Goal: Task Accomplishment & Management: Manage account settings

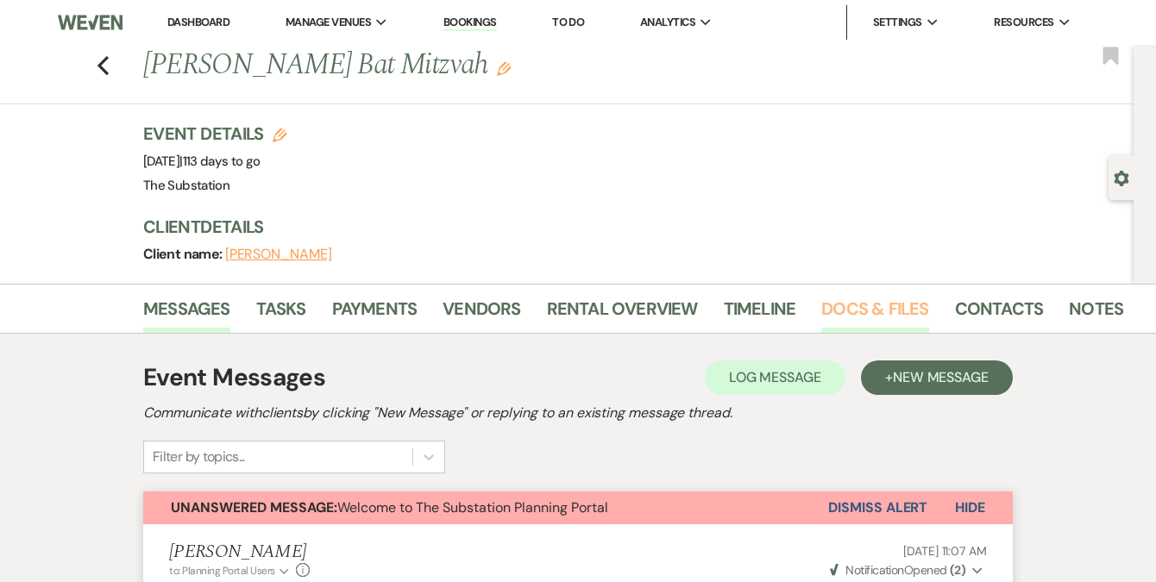
click at [854, 317] on link "Docs & Files" at bounding box center [874, 314] width 107 height 38
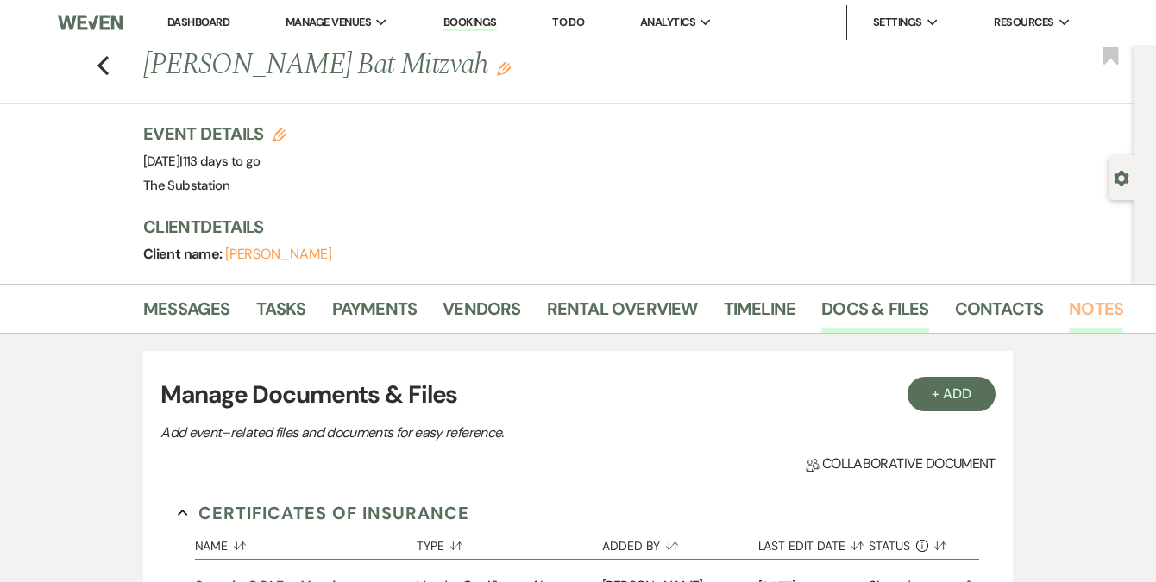
click at [1082, 321] on link "Notes" at bounding box center [1096, 314] width 54 height 38
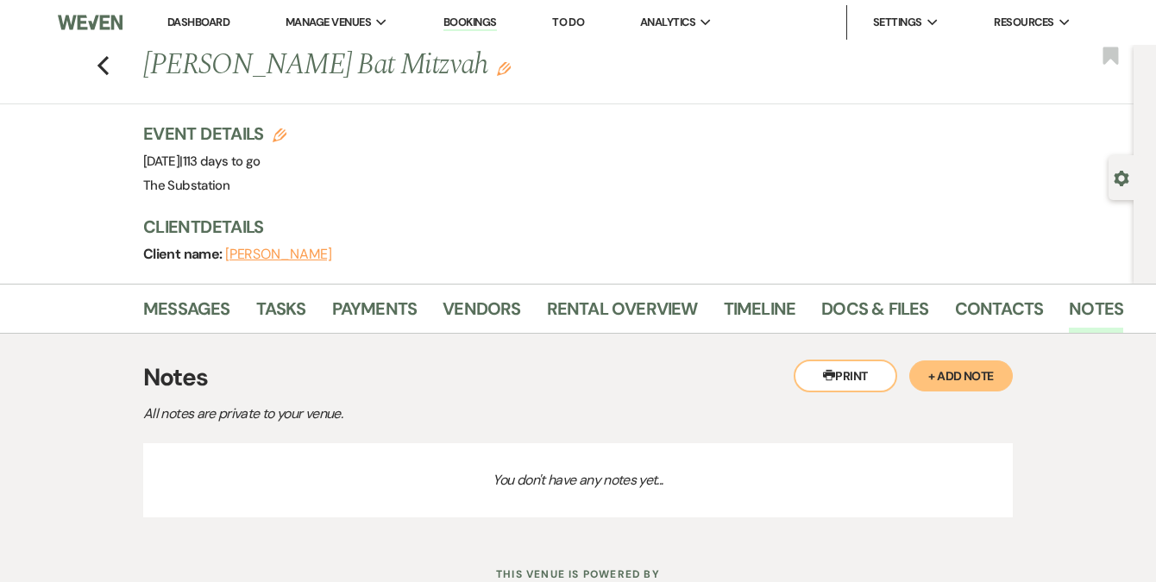
click at [1111, 181] on div "Gear Settings" at bounding box center [1124, 177] width 33 height 45
click at [1115, 182] on use "button" at bounding box center [1120, 179] width 15 height 16
select select "5"
select select "12"
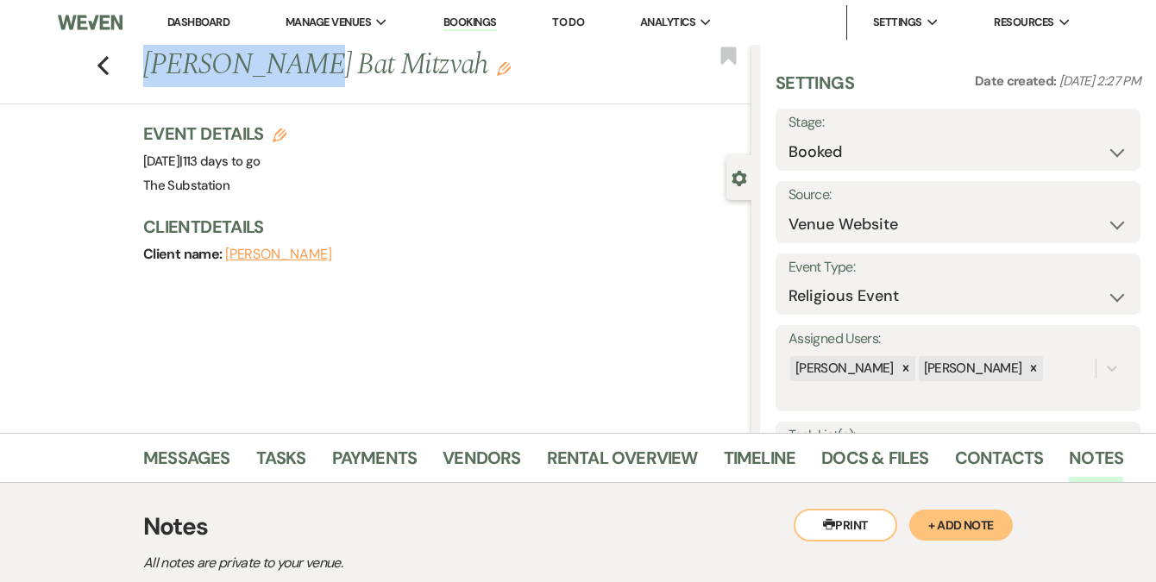
drag, startPoint x: 152, startPoint y: 68, endPoint x: 289, endPoint y: 66, distance: 137.2
click at [289, 66] on h1 "[PERSON_NAME] Bat Mitzvah Edit" at bounding box center [383, 65] width 480 height 41
copy h1 "[PERSON_NAME]"
click at [970, 450] on link "Contacts" at bounding box center [999, 463] width 89 height 38
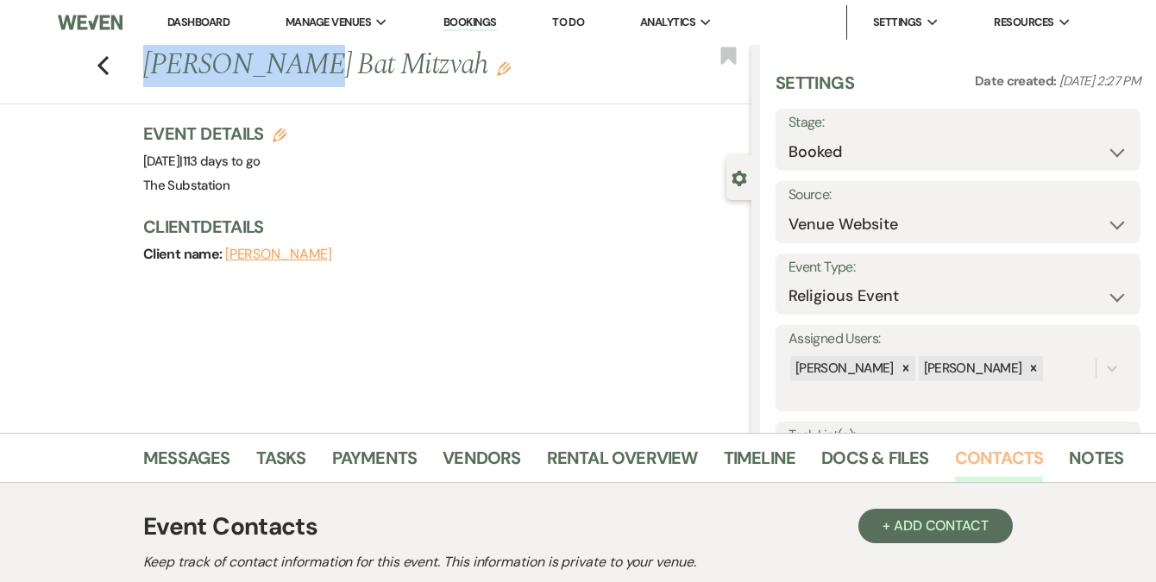
scroll to position [298, 0]
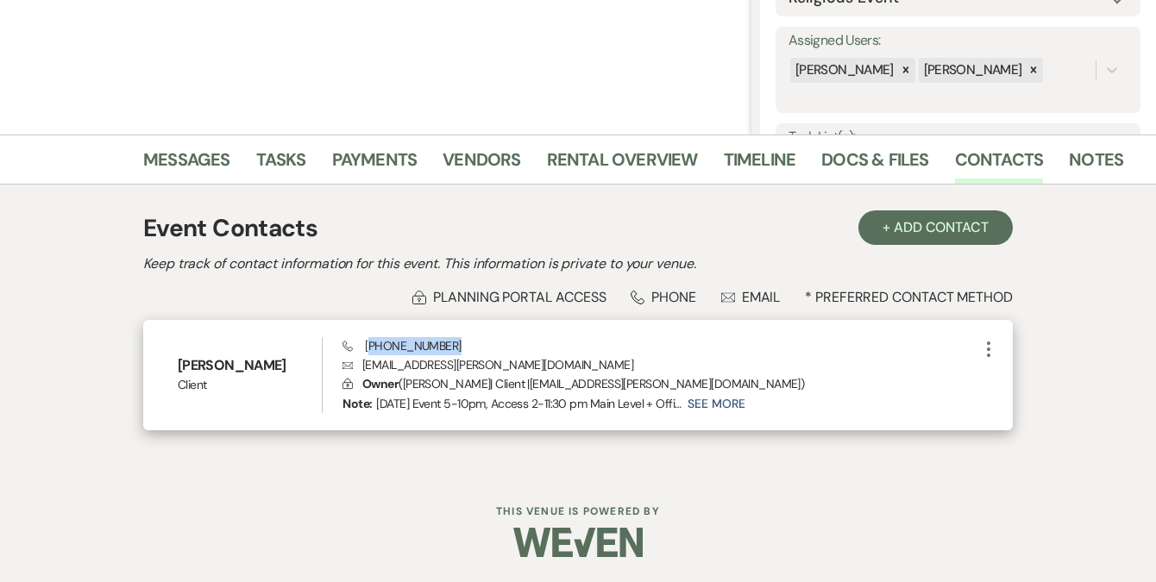
drag, startPoint x: 367, startPoint y: 348, endPoint x: 456, endPoint y: 351, distance: 88.9
click at [456, 351] on div "Phone [PHONE_NUMBER] Envelope [EMAIL_ADDRESS][PERSON_NAME][DOMAIN_NAME] Lock Ow…" at bounding box center [660, 375] width 636 height 76
copy span "617) 447-0017"
drag, startPoint x: 364, startPoint y: 367, endPoint x: 529, endPoint y: 360, distance: 164.9
click at [529, 360] on p "Envelope [EMAIL_ADDRESS][PERSON_NAME][DOMAIN_NAME]" at bounding box center [660, 364] width 636 height 19
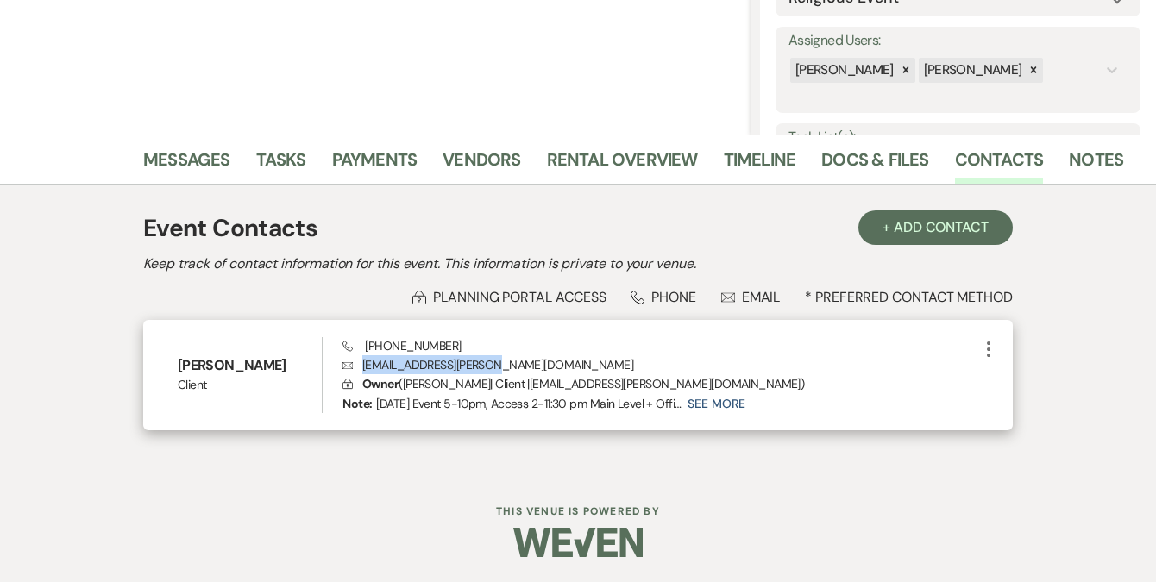
copy p "[EMAIL_ADDRESS][PERSON_NAME][DOMAIN_NAME]"
click at [725, 405] on button "See More" at bounding box center [715, 404] width 57 height 16
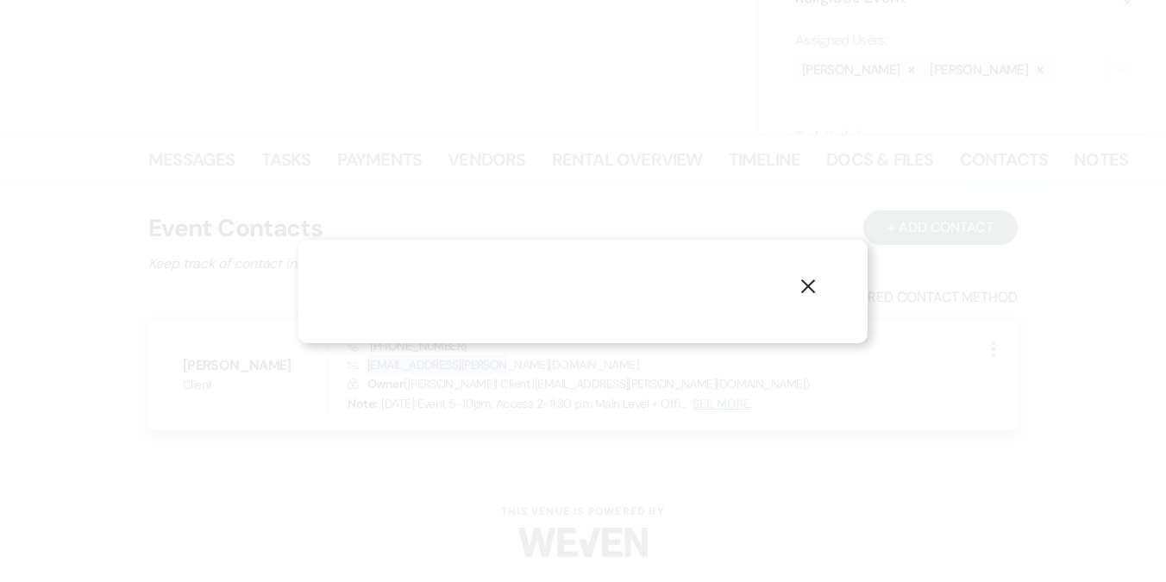
select select "1"
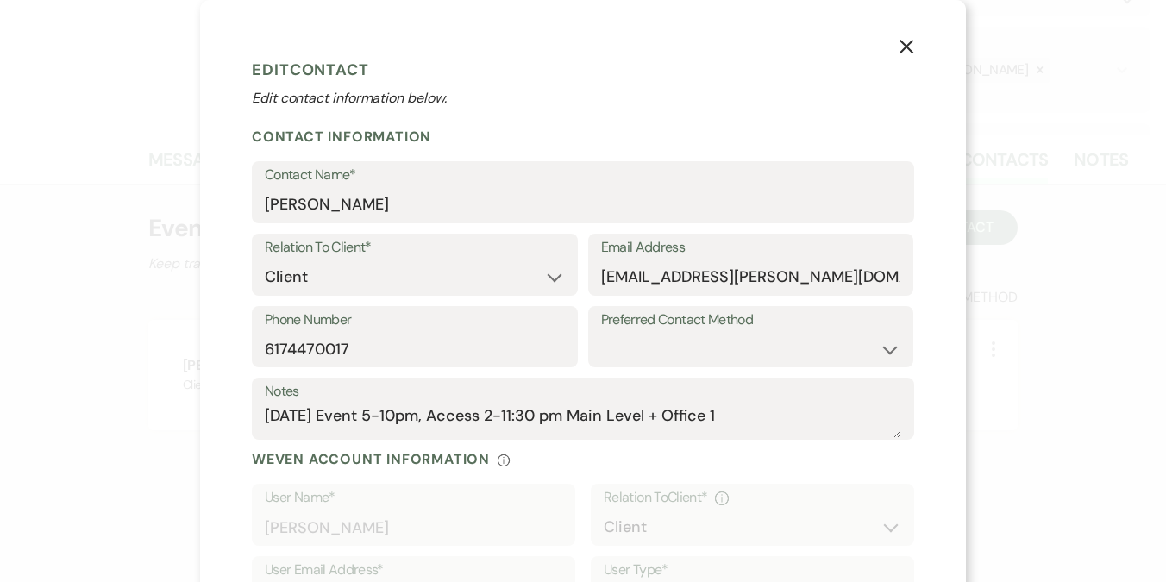
click at [900, 49] on use "button" at bounding box center [907, 47] width 14 height 14
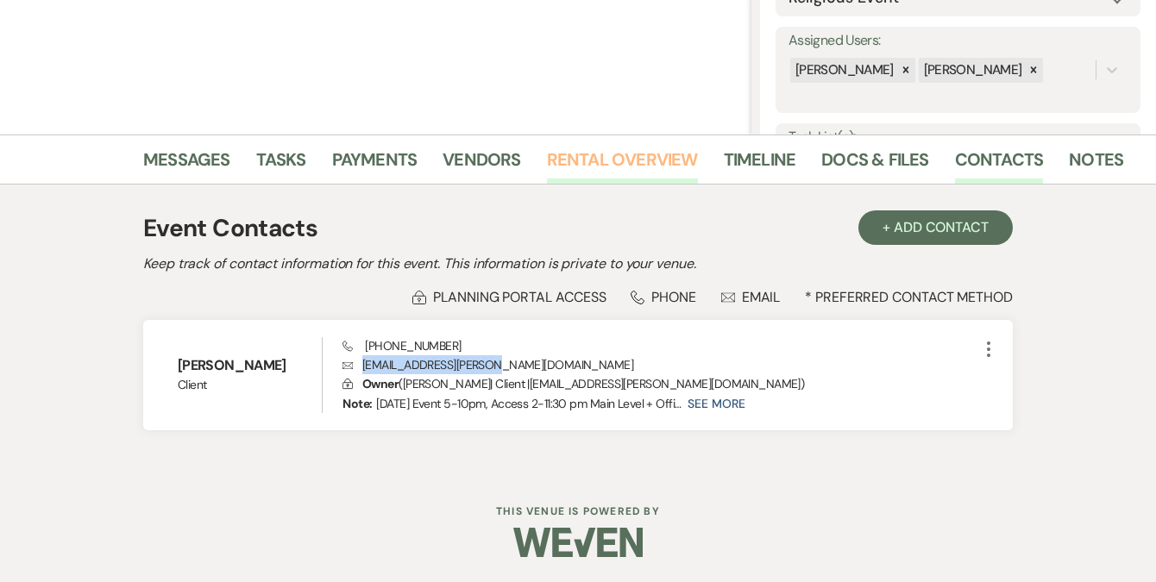
click at [575, 169] on link "Rental Overview" at bounding box center [622, 165] width 151 height 38
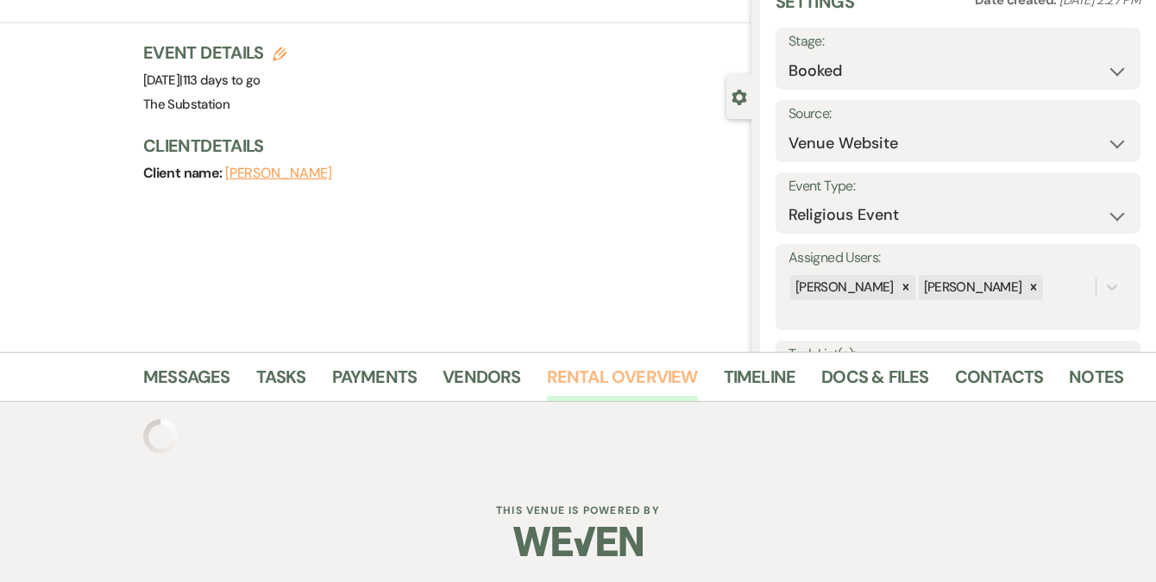
scroll to position [298, 0]
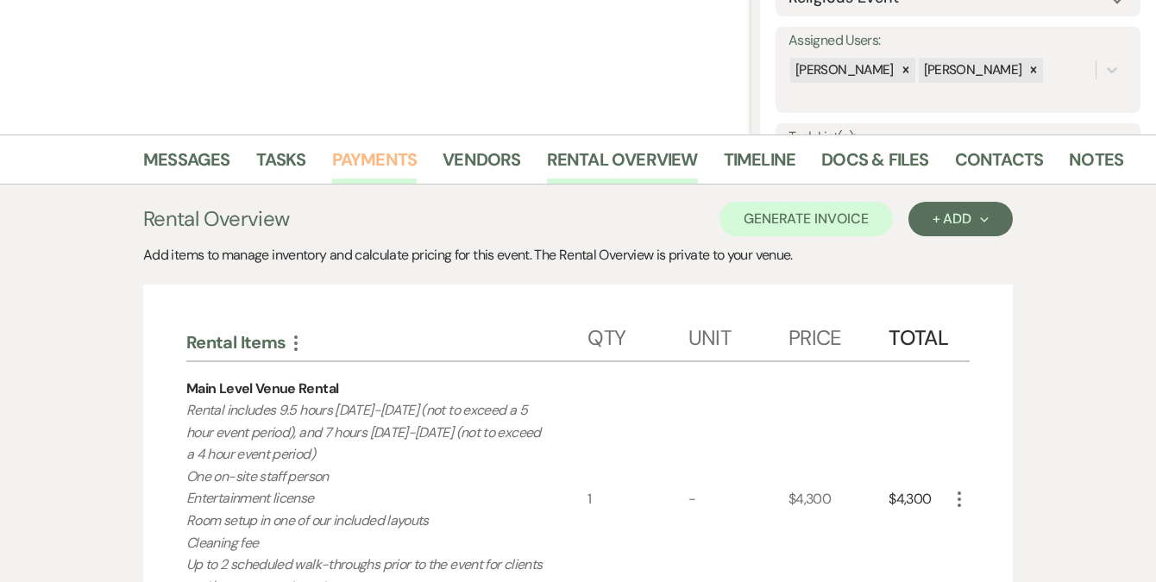
click at [370, 156] on link "Payments" at bounding box center [374, 165] width 85 height 38
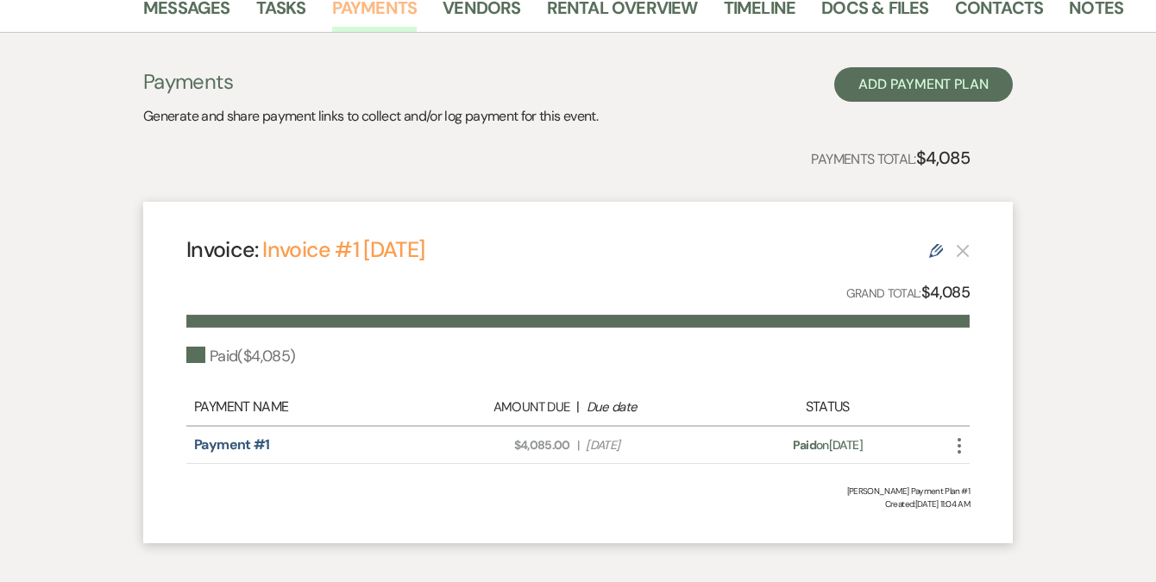
scroll to position [336, 0]
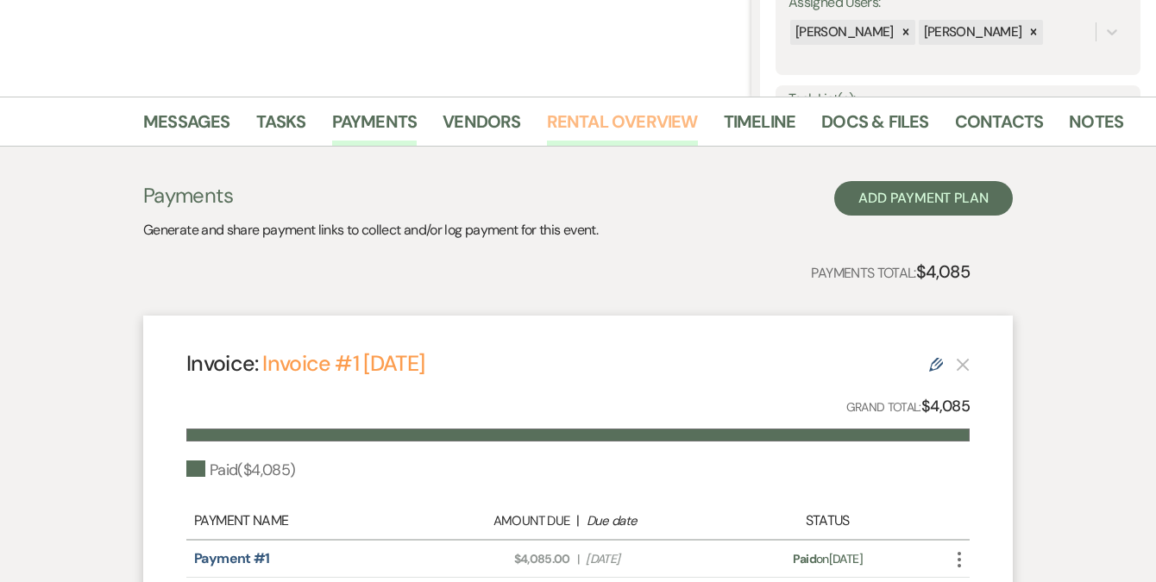
click at [610, 122] on link "Rental Overview" at bounding box center [622, 127] width 151 height 38
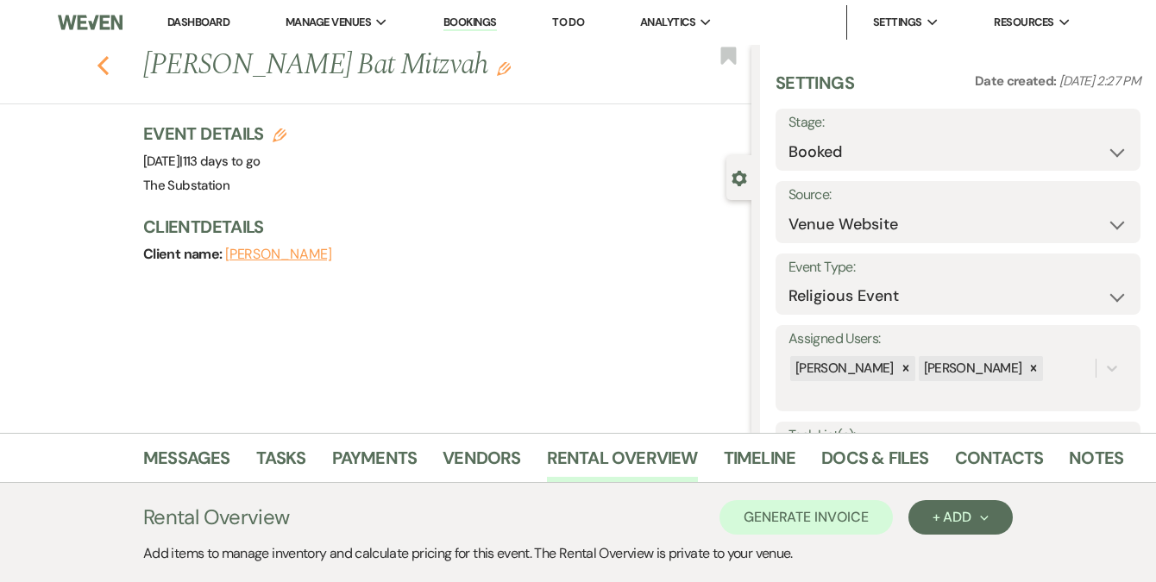
click at [110, 69] on icon "Previous" at bounding box center [103, 65] width 13 height 21
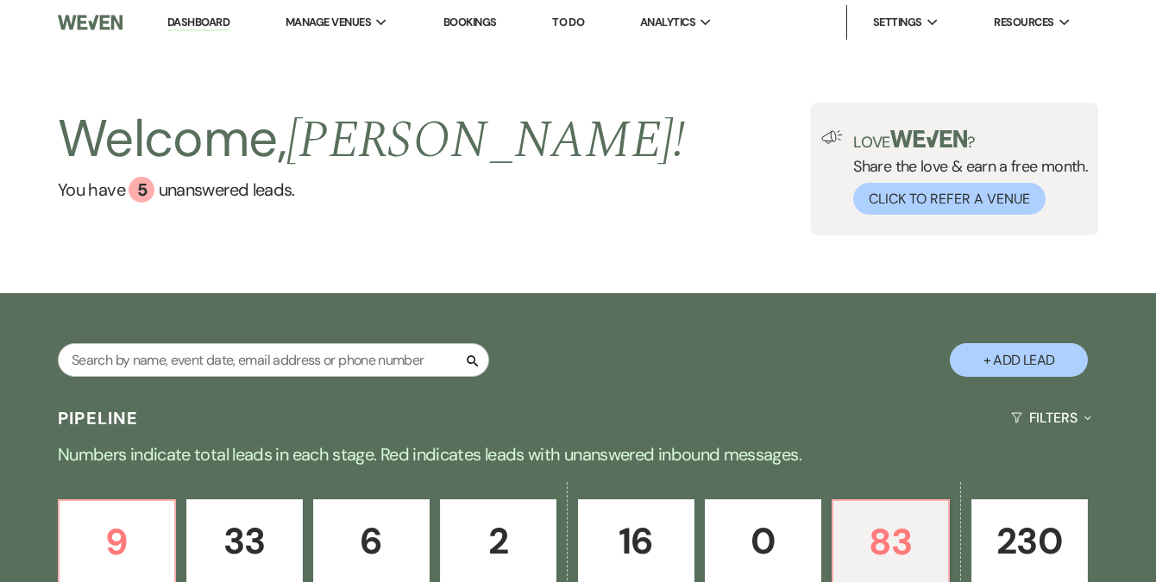
scroll to position [116, 0]
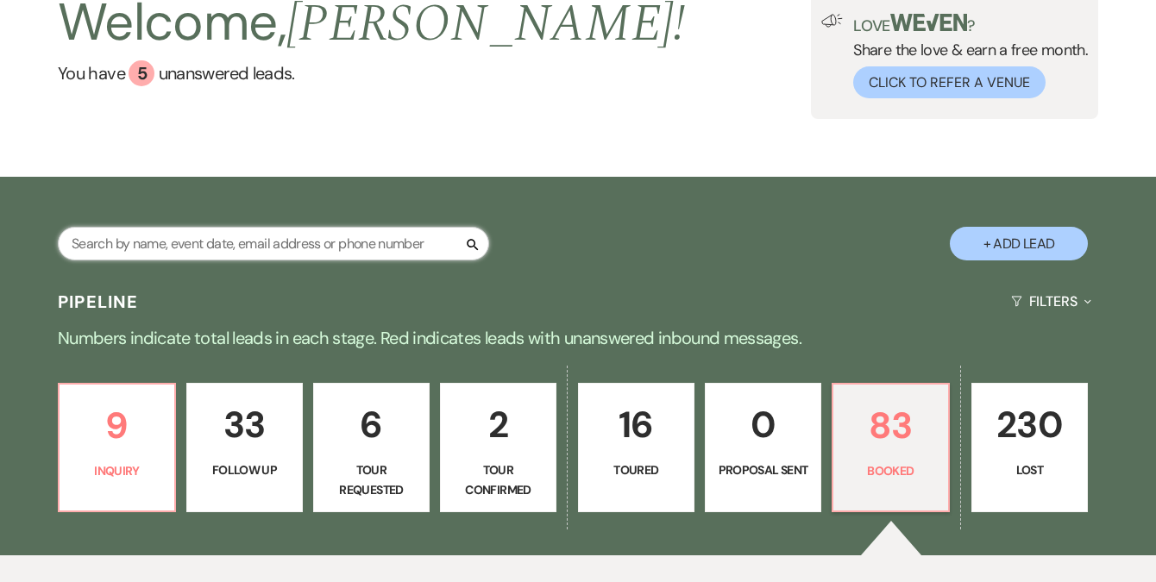
click at [330, 244] on input "text" at bounding box center [273, 244] width 431 height 34
type input "elisha"
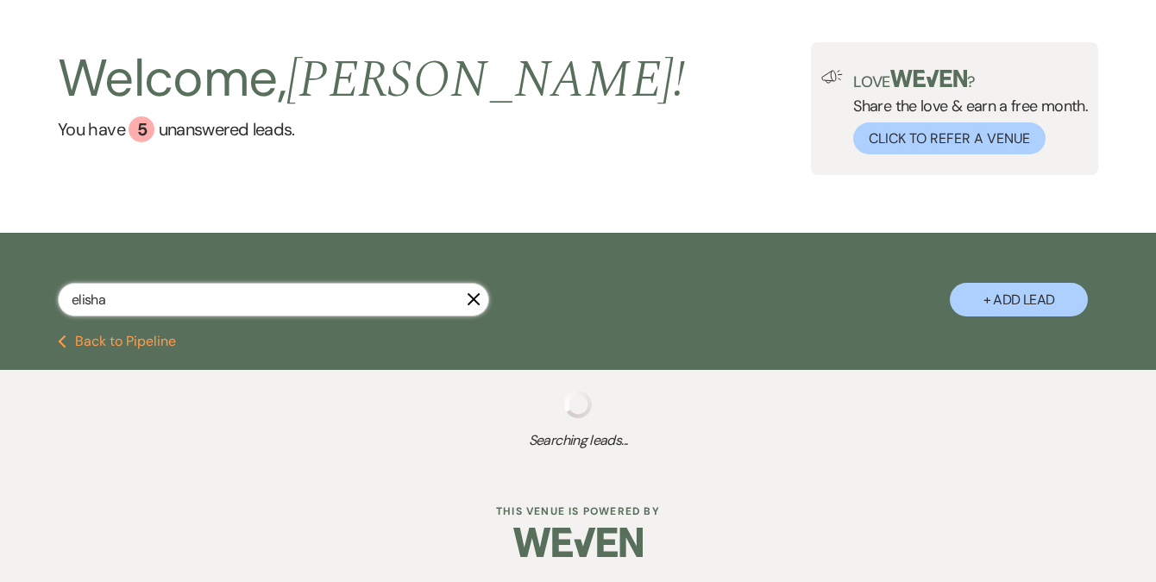
scroll to position [103, 0]
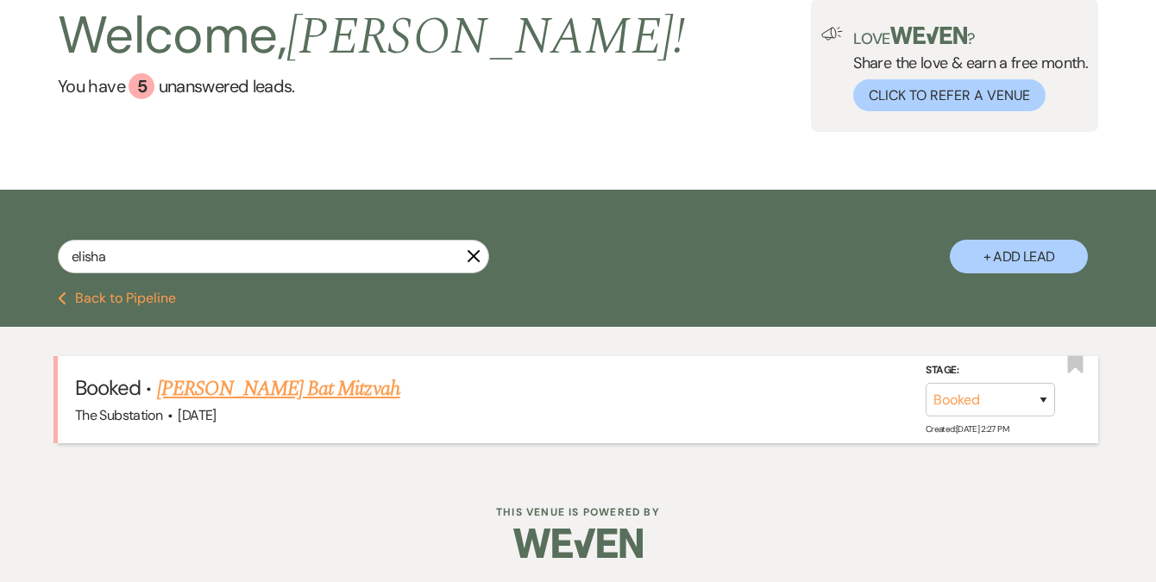
click at [311, 381] on link "[PERSON_NAME] Bat Mitzvah" at bounding box center [278, 388] width 243 height 31
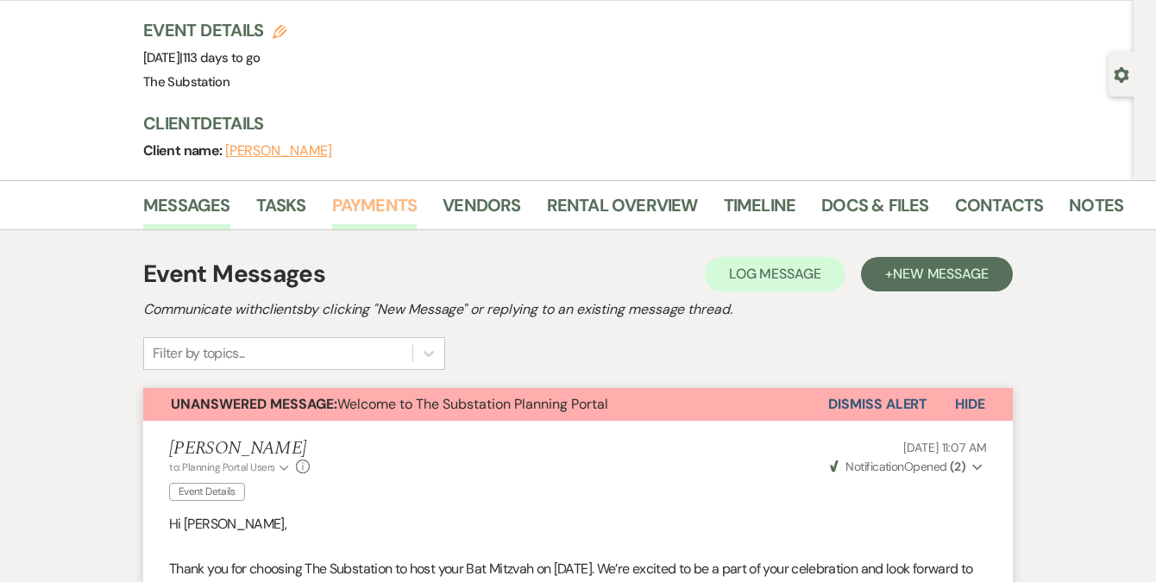
click at [370, 208] on link "Payments" at bounding box center [374, 210] width 85 height 38
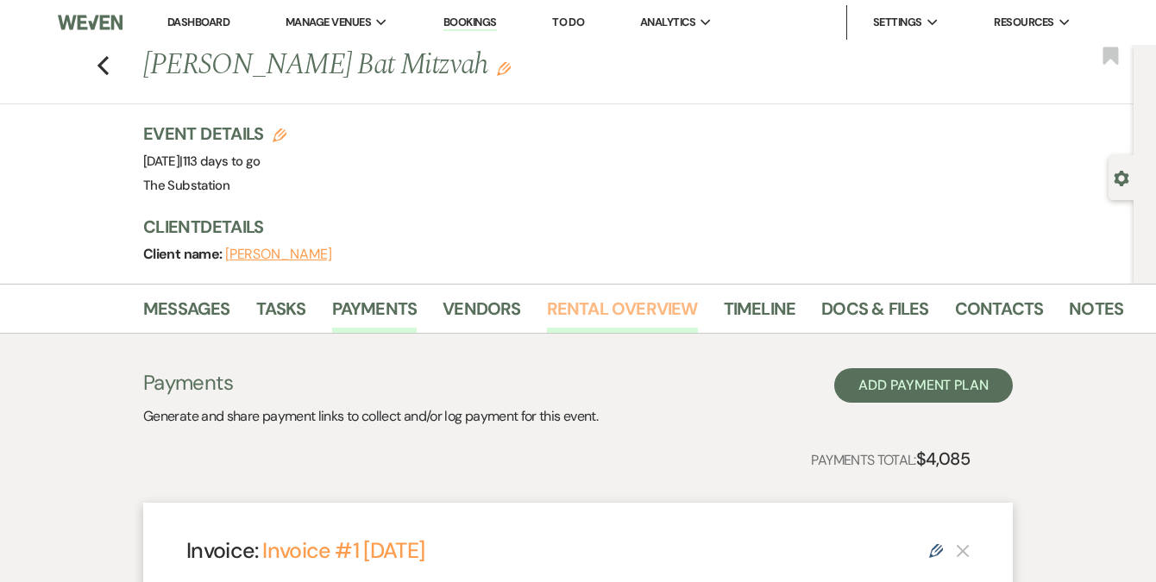
click at [577, 310] on link "Rental Overview" at bounding box center [622, 314] width 151 height 38
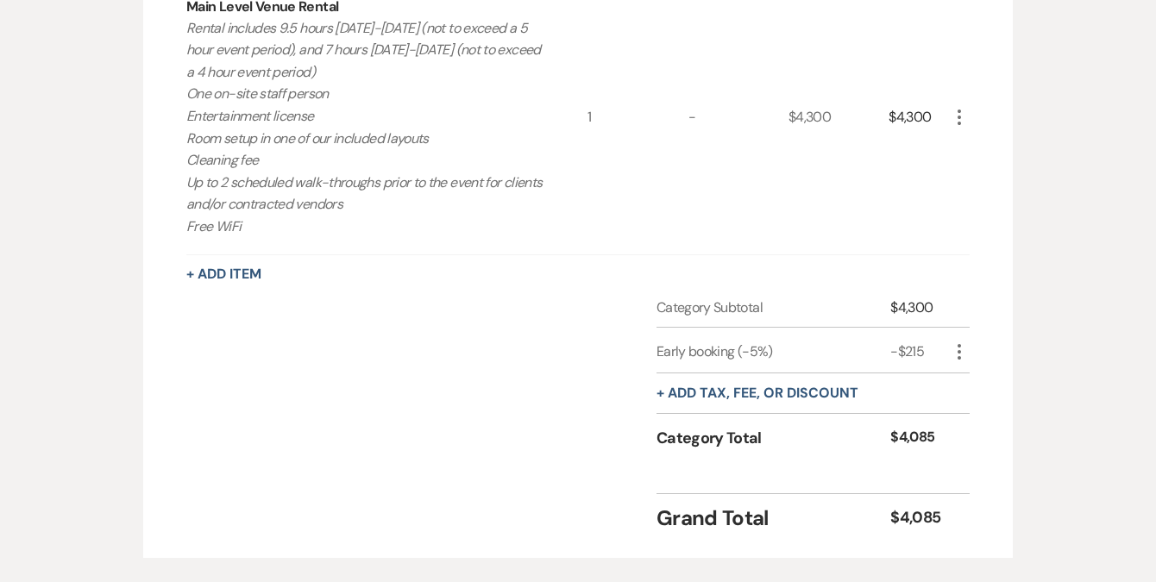
scroll to position [66, 0]
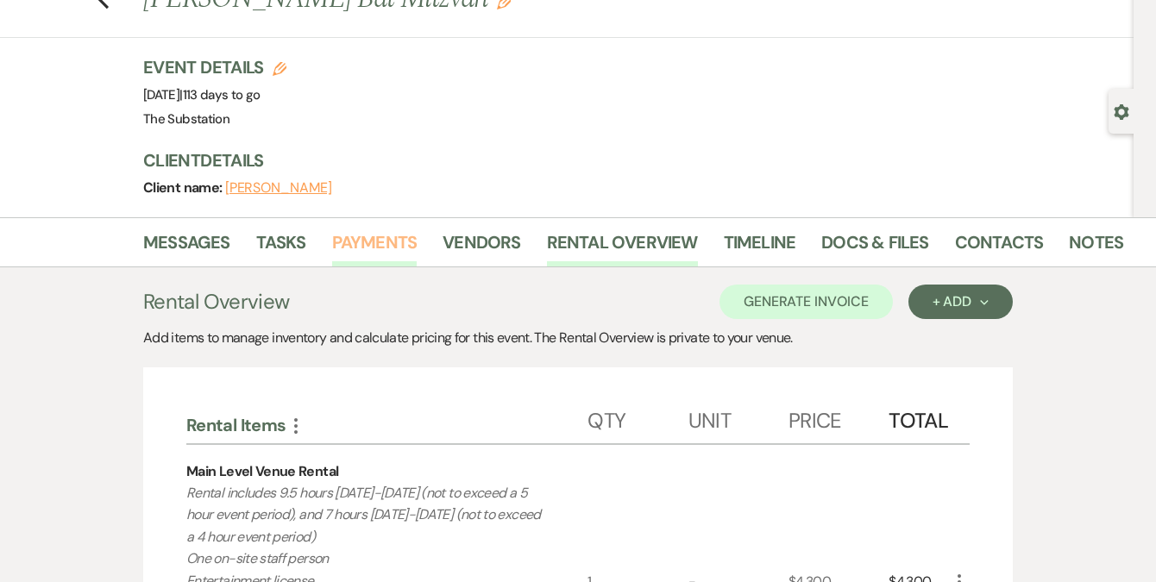
click at [388, 238] on link "Payments" at bounding box center [374, 248] width 85 height 38
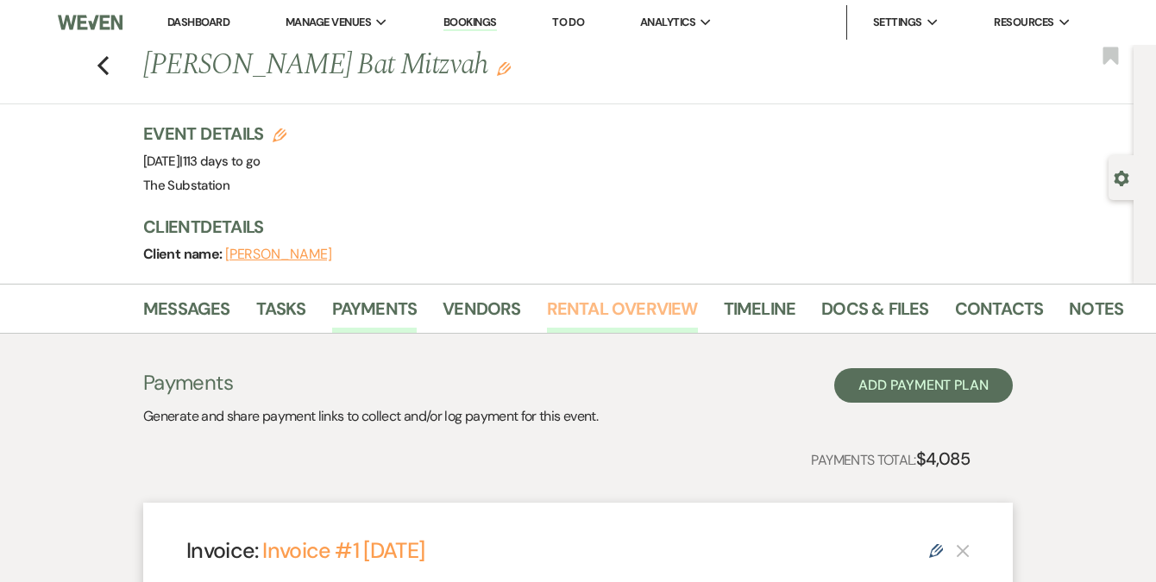
click at [609, 312] on link "Rental Overview" at bounding box center [622, 314] width 151 height 38
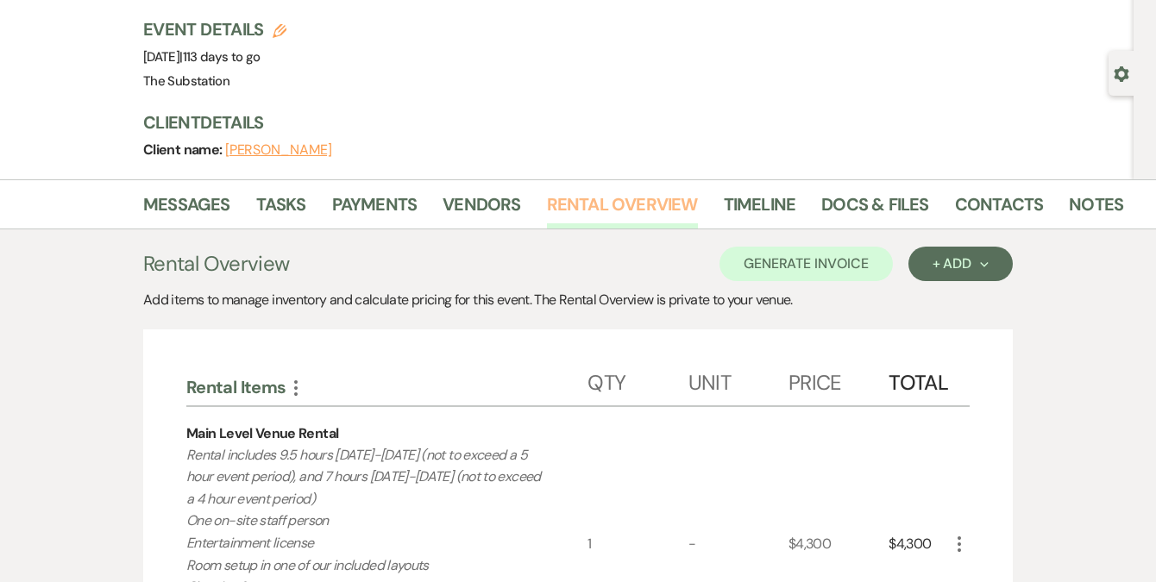
scroll to position [269, 0]
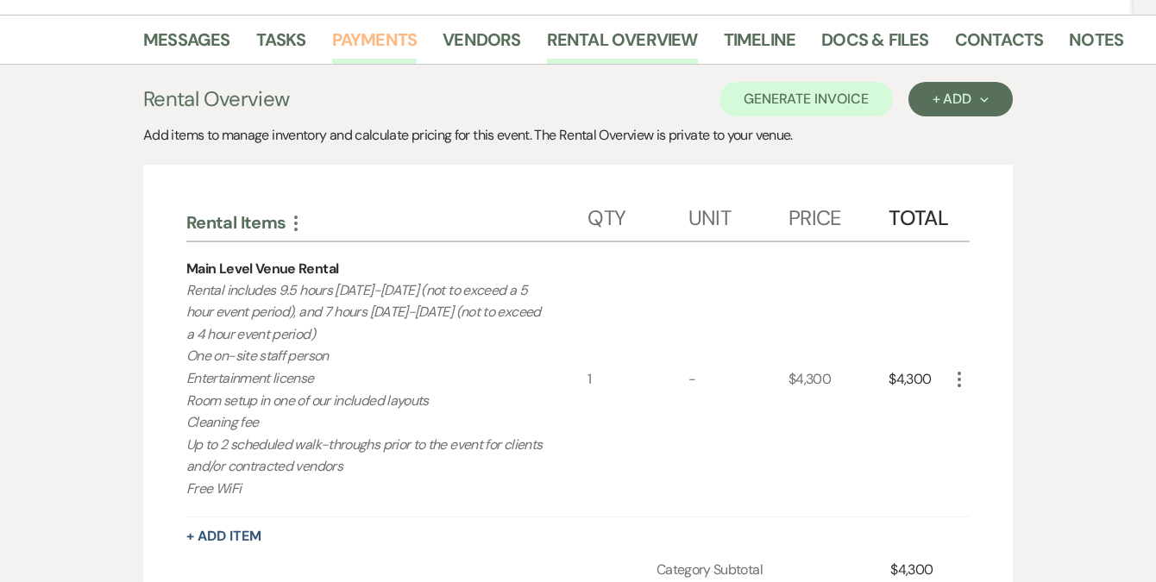
click at [377, 51] on link "Payments" at bounding box center [374, 45] width 85 height 38
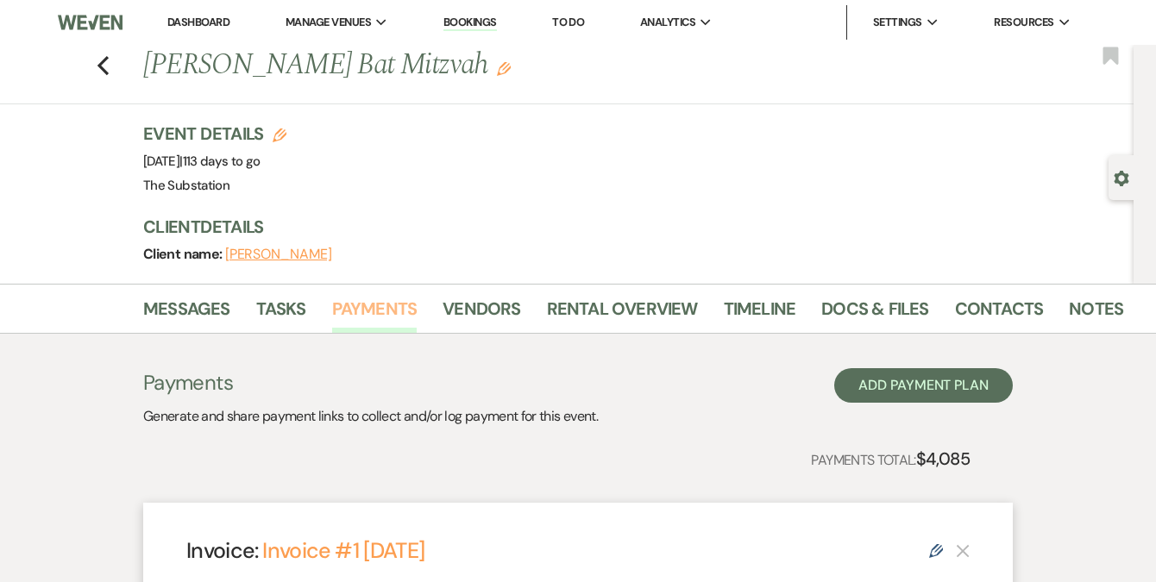
scroll to position [390, 0]
